Goal: Task Accomplishment & Management: Manage account settings

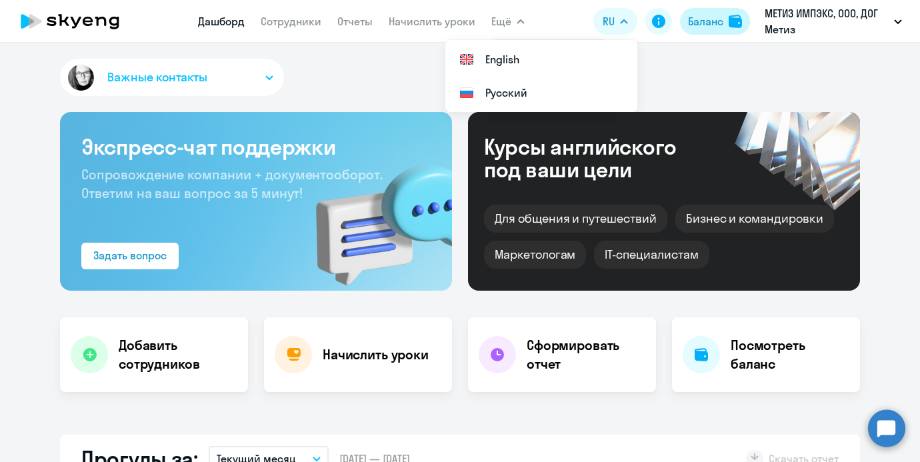
click at [706, 25] on div "Баланс" at bounding box center [705, 21] width 35 height 16
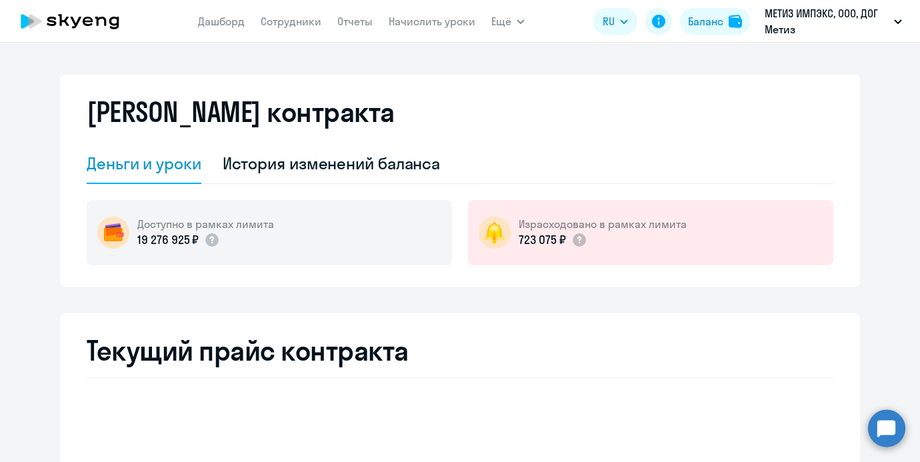
select select "english_adult_not_native_speaker"
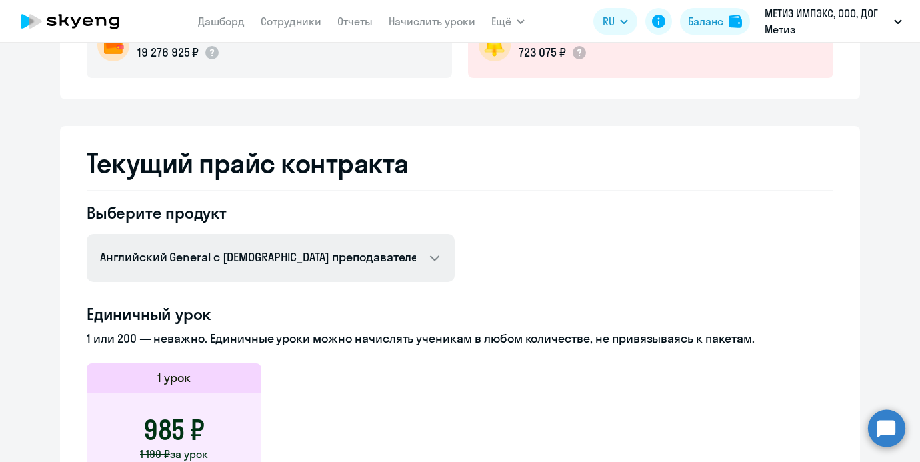
scroll to position [131, 0]
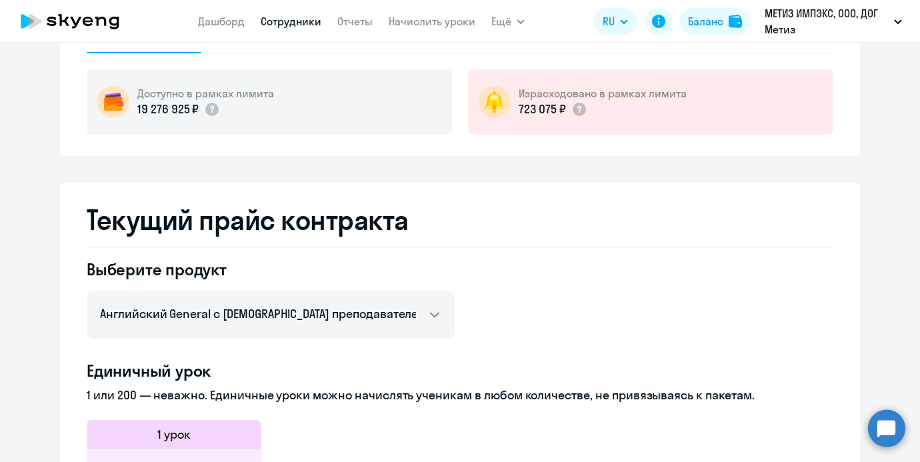
click at [295, 25] on link "Сотрудники" at bounding box center [291, 21] width 61 height 13
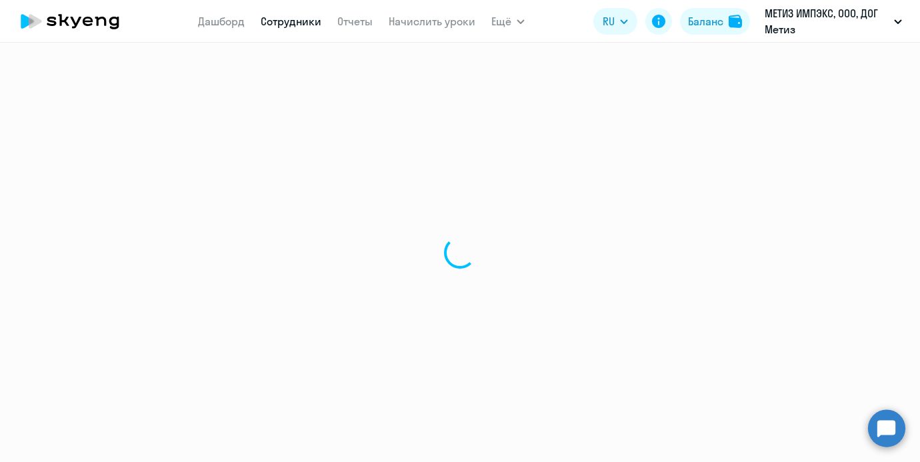
select select "30"
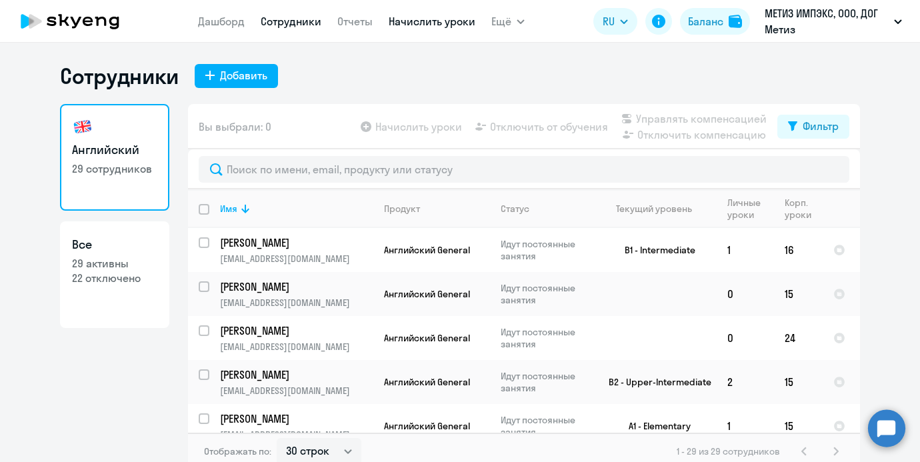
click at [434, 24] on link "Начислить уроки" at bounding box center [432, 21] width 87 height 13
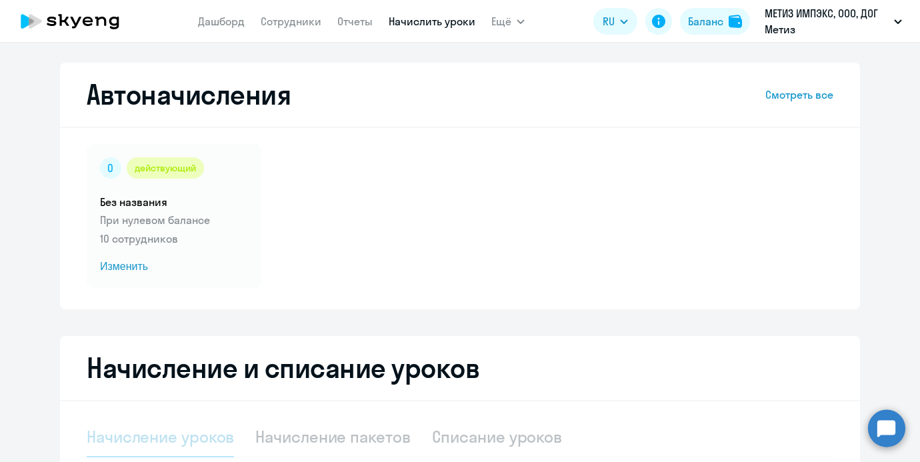
select select "10"
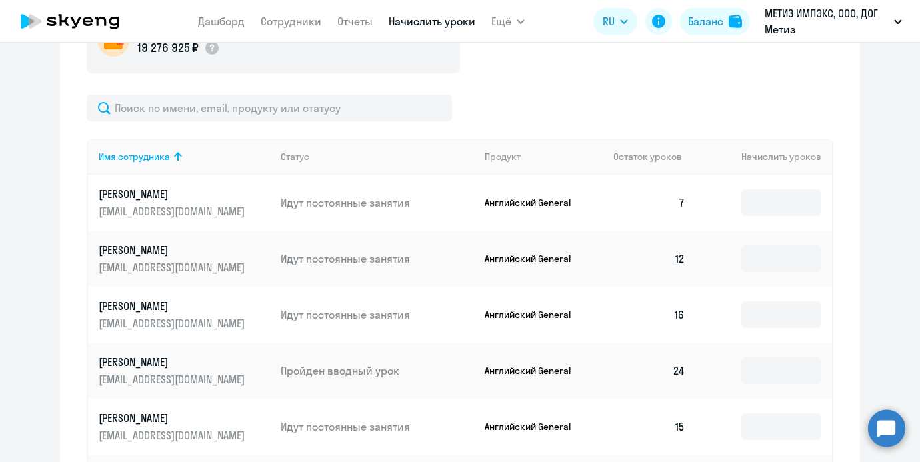
scroll to position [466, 0]
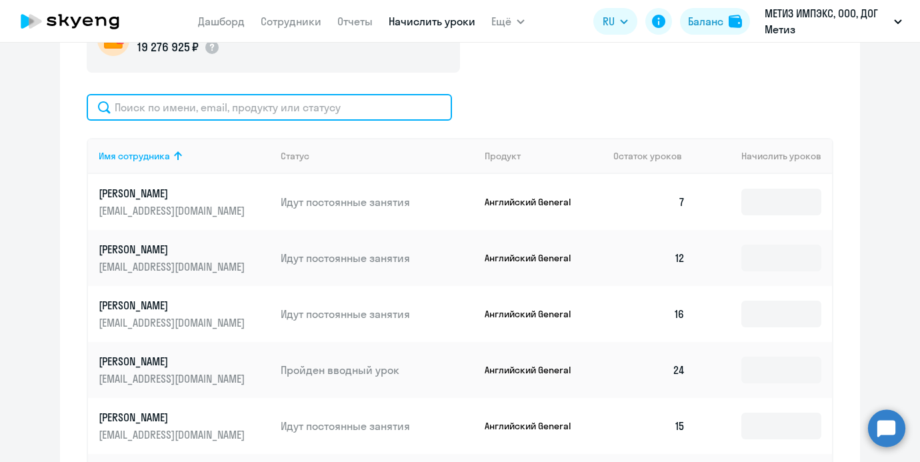
click at [419, 113] on input "text" at bounding box center [270, 107] width 366 height 27
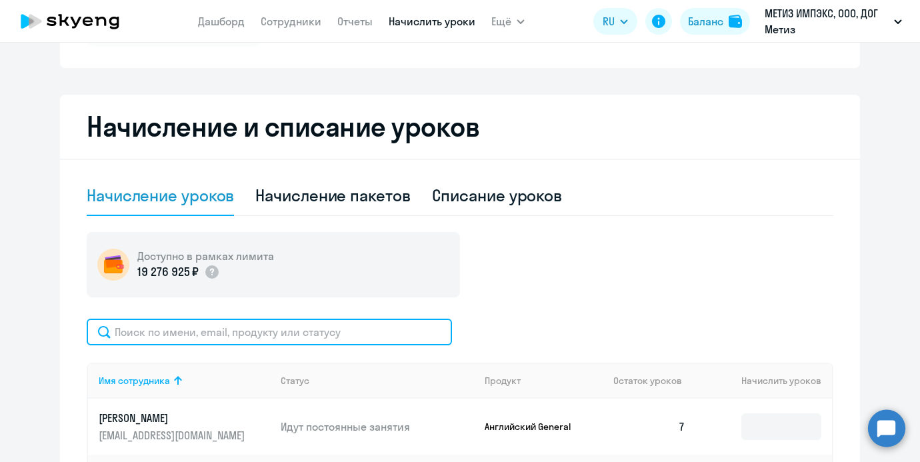
scroll to position [238, 0]
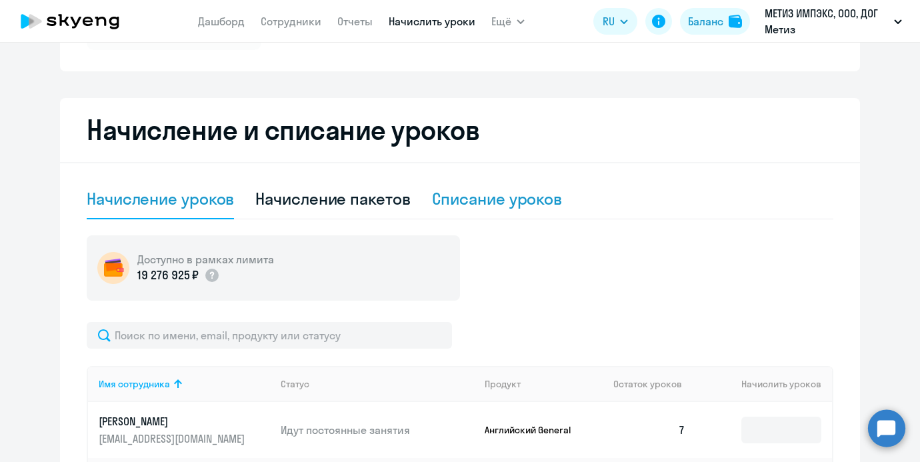
click at [480, 209] on div "Списание уроков" at bounding box center [497, 198] width 131 height 21
select select "10"
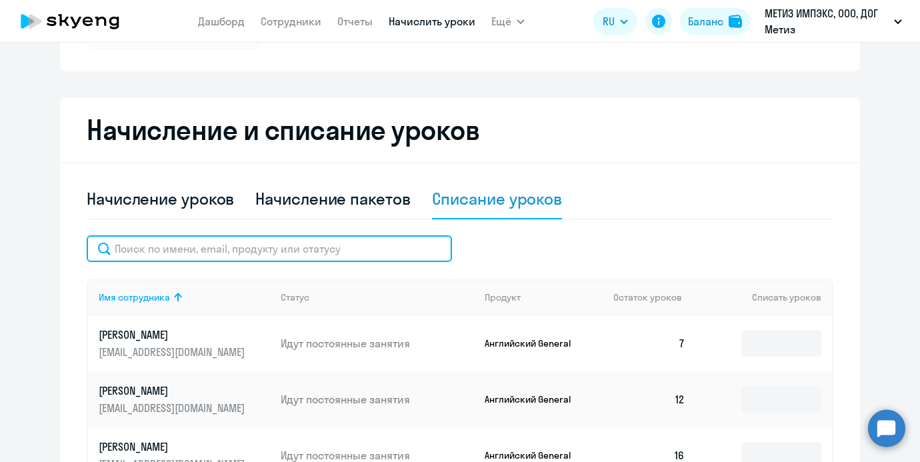
click at [359, 241] on input "text" at bounding box center [270, 248] width 366 height 27
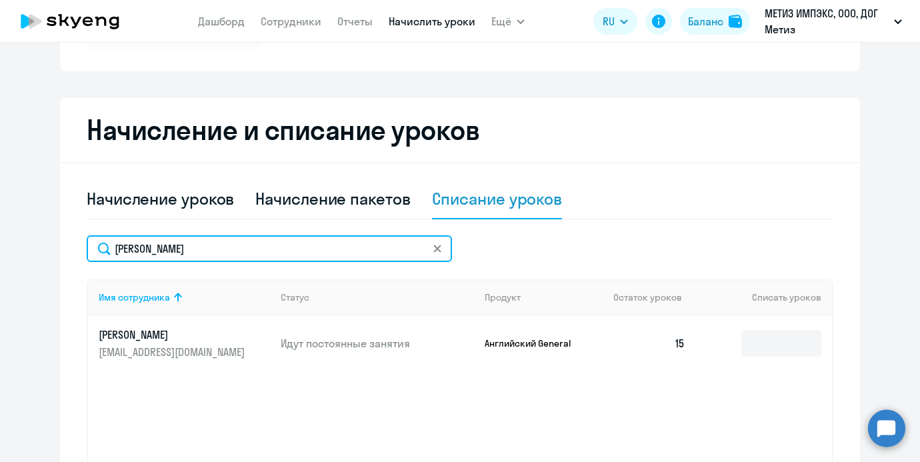
drag, startPoint x: 194, startPoint y: 243, endPoint x: 103, endPoint y: 225, distance: 92.5
click at [97, 231] on div "Начисление уроков Начисление пакетов Списание уроков [GEOGRAPHIC_DATA] Имя сотр…" at bounding box center [460, 348] width 747 height 338
type input "х"
type input "заха"
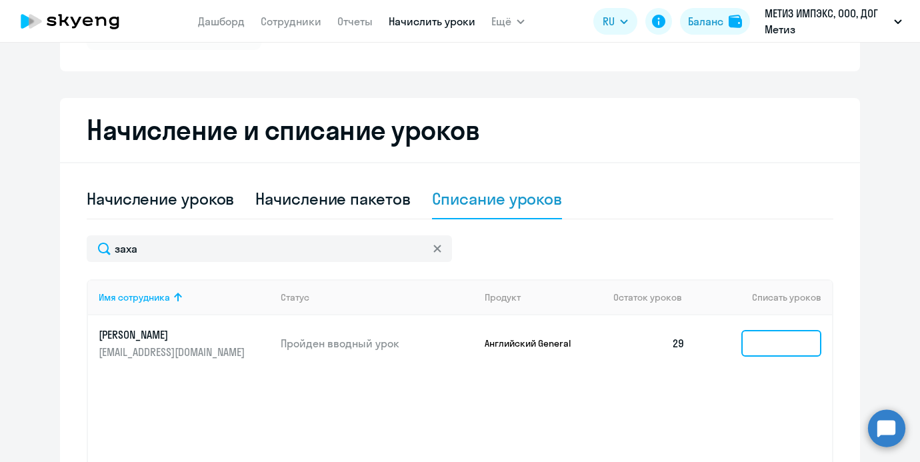
click at [769, 338] on input at bounding box center [782, 343] width 80 height 27
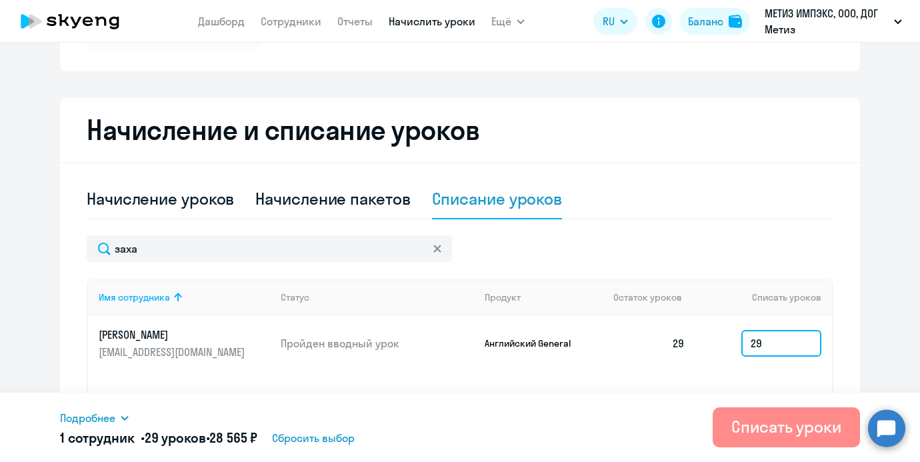
type input "29"
click at [750, 417] on div "Списать уроки" at bounding box center [787, 426] width 110 height 21
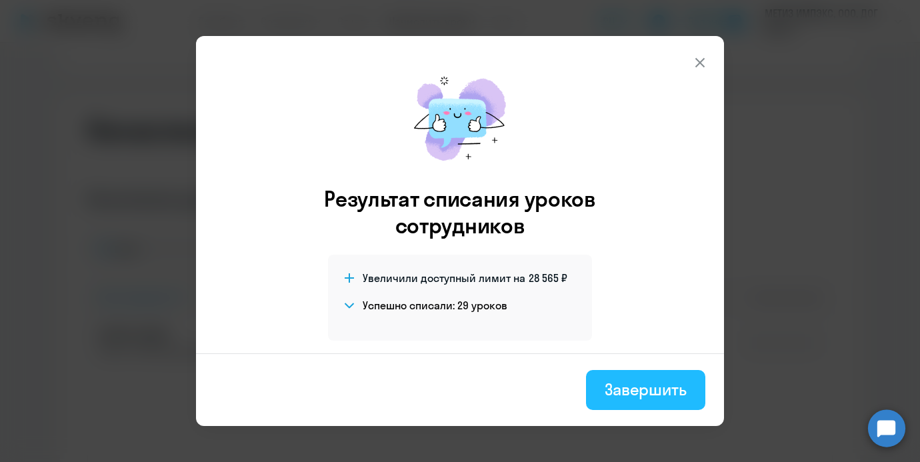
click at [607, 396] on div "Завершить" at bounding box center [646, 389] width 82 height 21
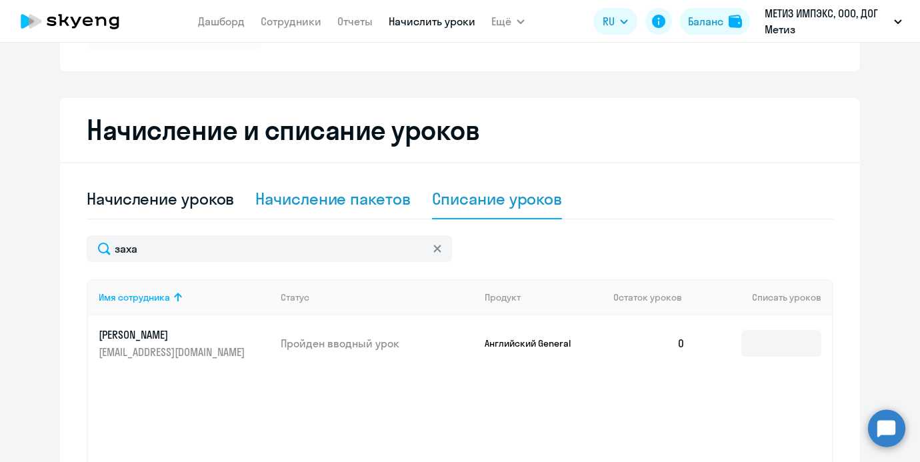
click at [268, 203] on div "Начисление пакетов" at bounding box center [332, 198] width 155 height 21
select select "10"
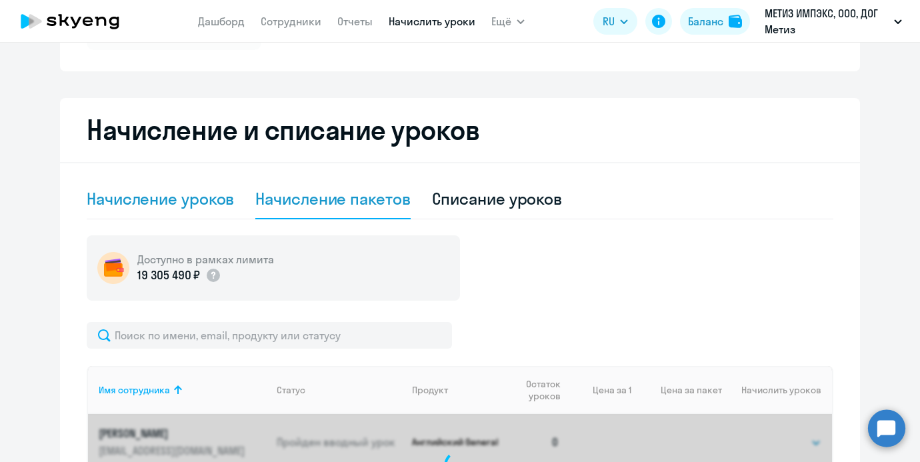
click at [181, 206] on div "Начисление уроков" at bounding box center [160, 198] width 147 height 21
select select "10"
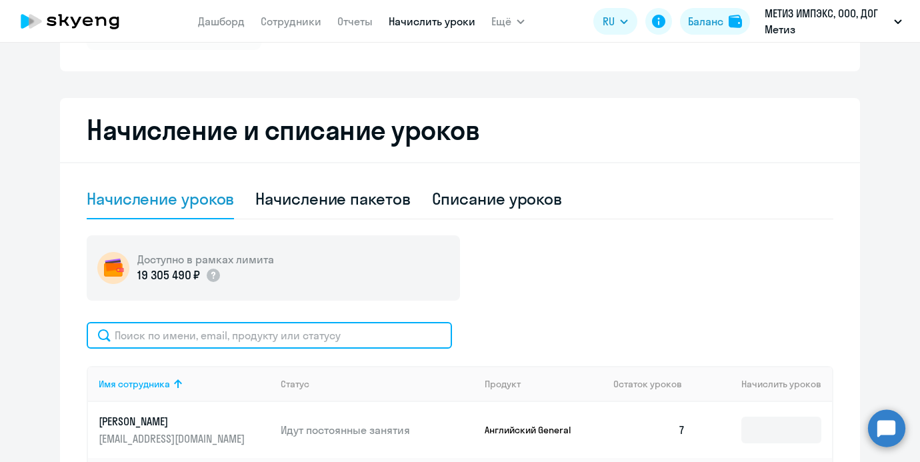
click at [179, 343] on input "text" at bounding box center [270, 335] width 366 height 27
type input "сил"
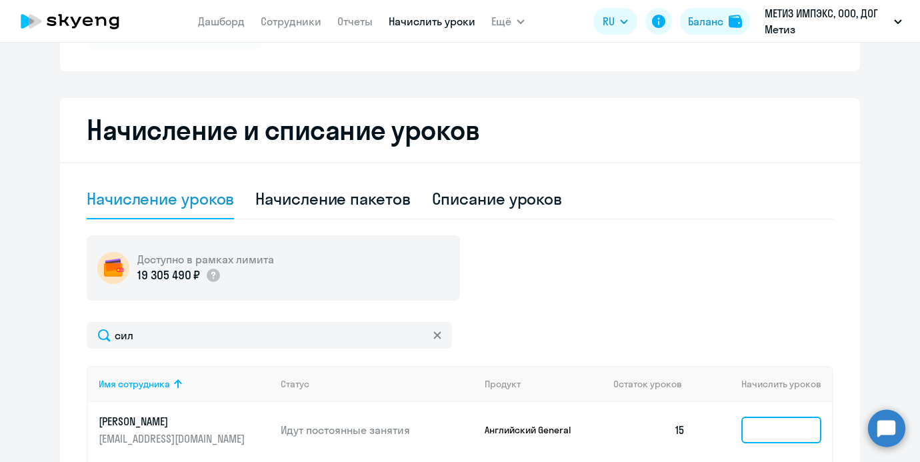
click at [768, 428] on input at bounding box center [782, 430] width 80 height 27
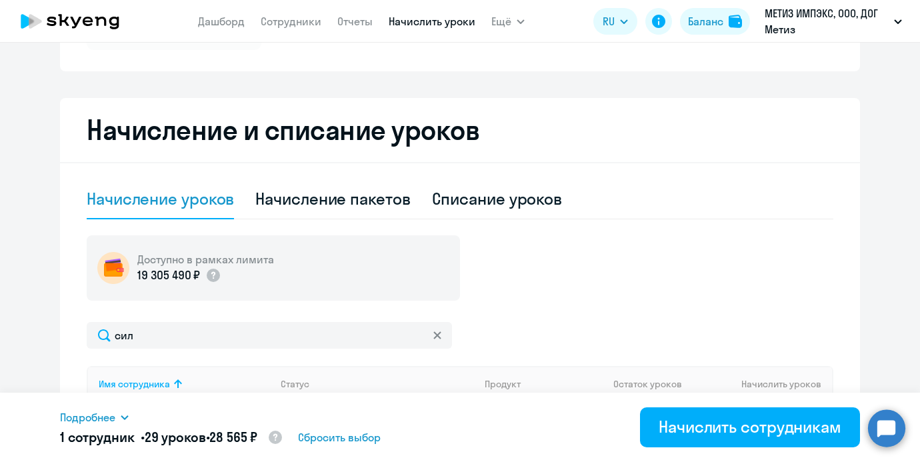
type input "29"
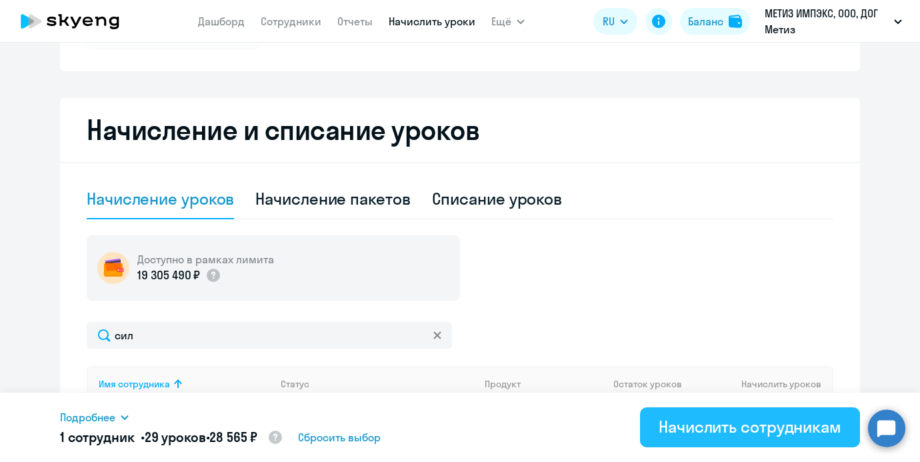
click at [712, 443] on button "Начислить сотрудникам" at bounding box center [750, 428] width 220 height 40
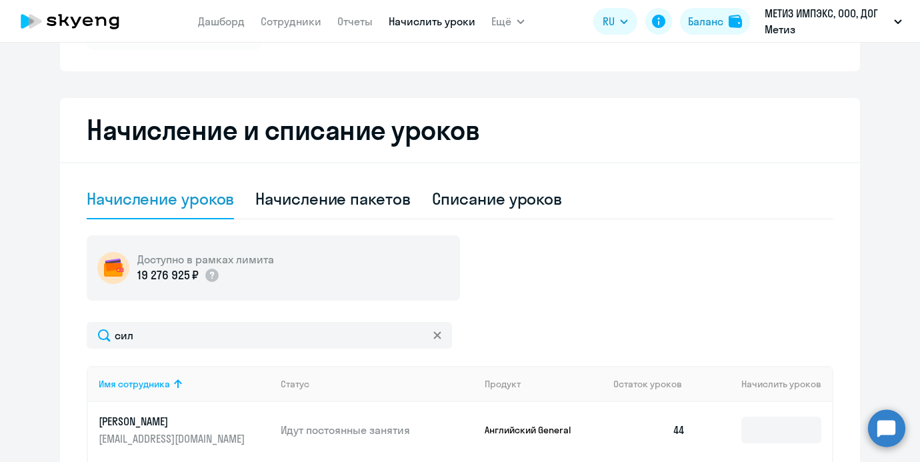
scroll to position [363, 0]
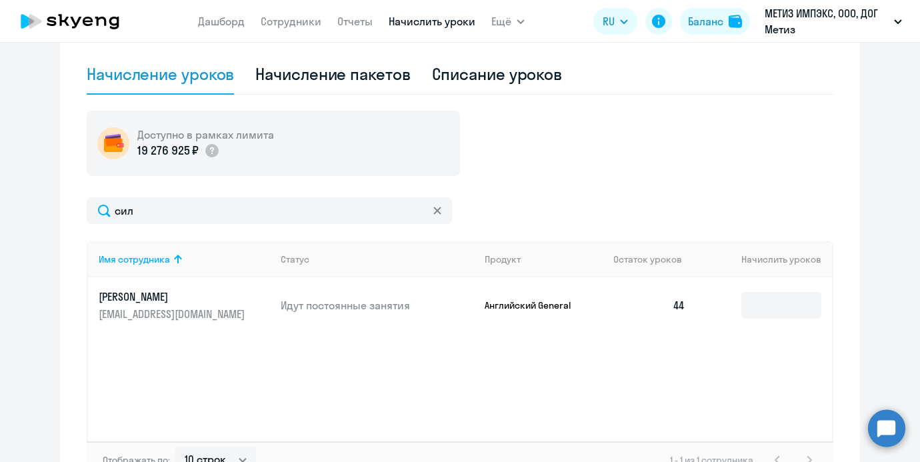
copy p "[PERSON_NAME]"
drag, startPoint x: 195, startPoint y: 295, endPoint x: 98, endPoint y: 295, distance: 96.7
